Goal: Book appointment/travel/reservation

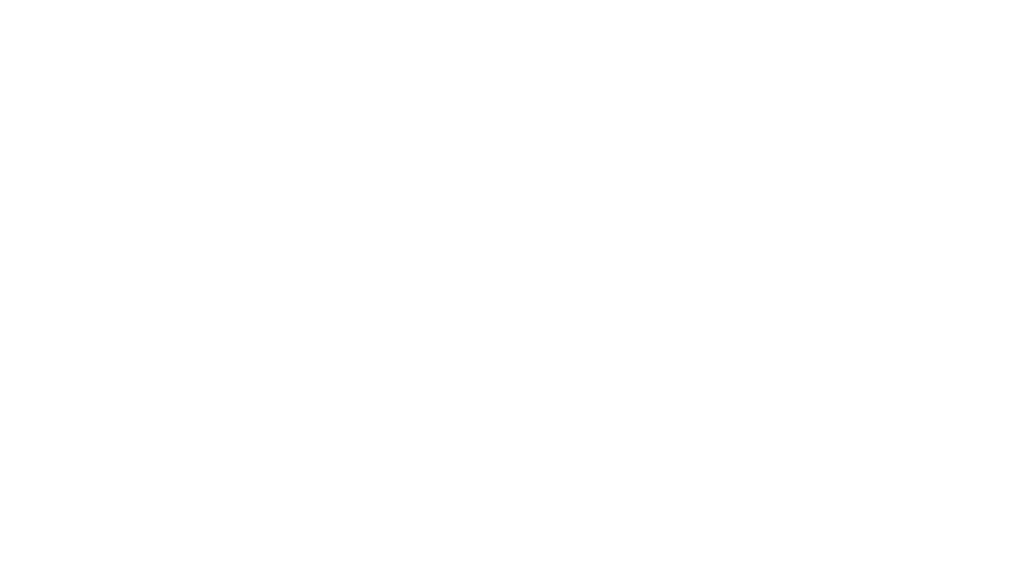
select select "**"
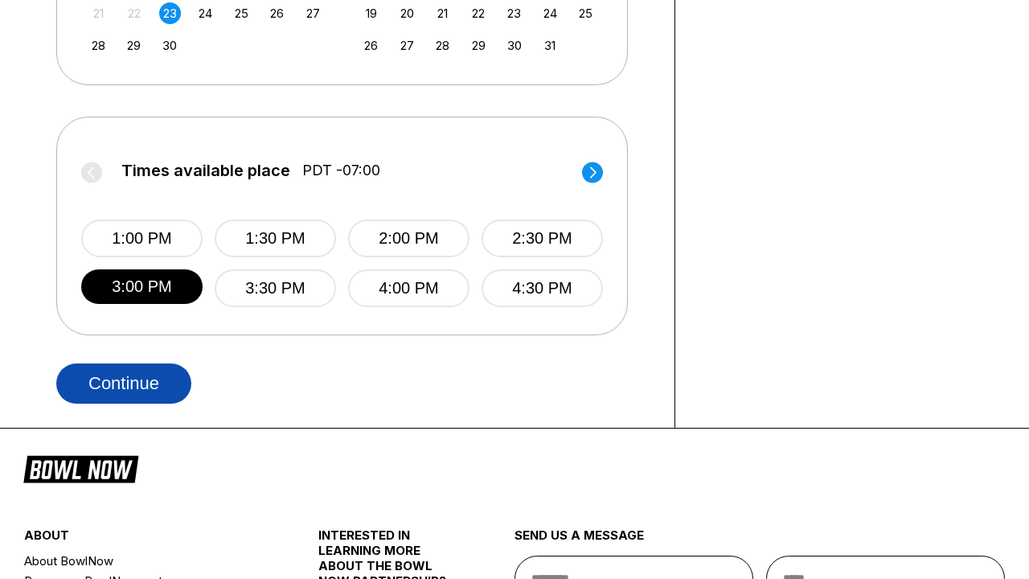
click at [128, 383] on button "Continue" at bounding box center [123, 383] width 135 height 40
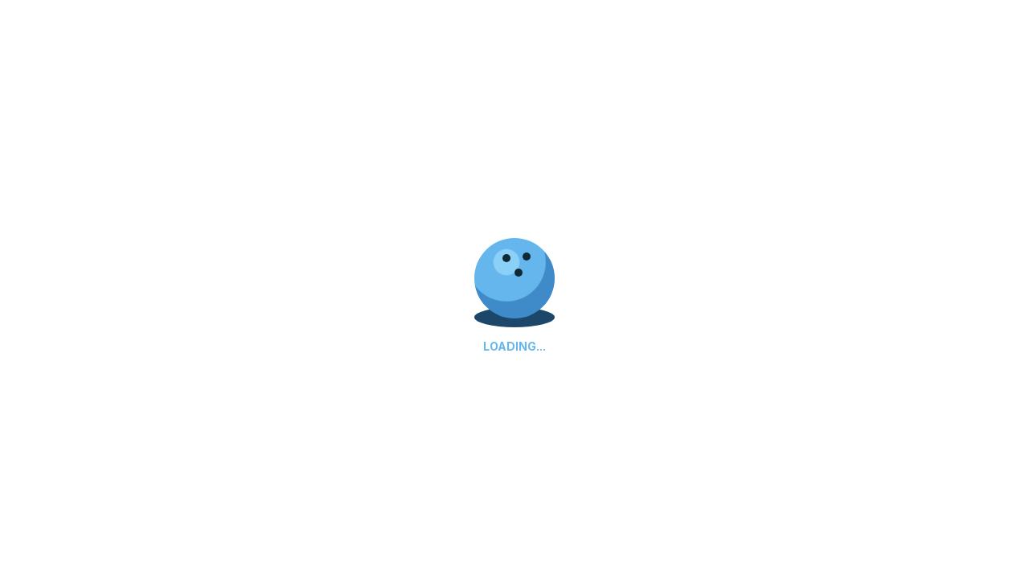
select select "**"
